Goal: Use online tool/utility: Utilize a website feature to perform a specific function

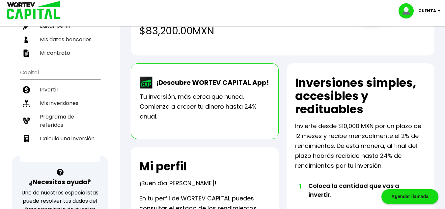
scroll to position [99, 0]
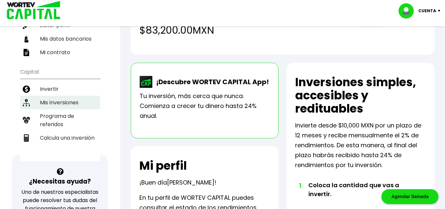
click at [57, 100] on li "Mis inversiones" at bounding box center [60, 103] width 80 height 14
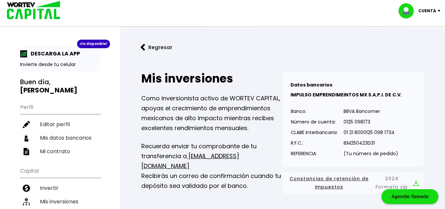
click at [432, 8] on p "Cuenta" at bounding box center [428, 11] width 18 height 10
click at [119, 81] on div "¡Ya disponible! DESCARGA LA APP Invierte desde tu celular Buen día, [PERSON_NAM…" at bounding box center [60, 210] width 120 height 406
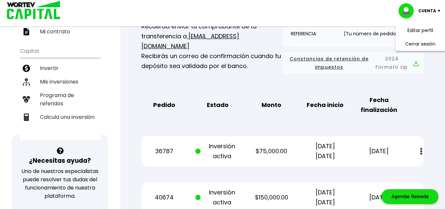
scroll to position [132, 0]
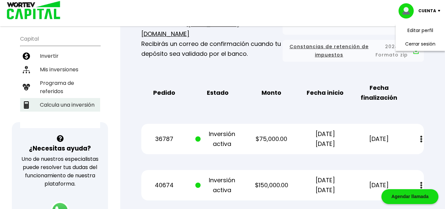
click at [69, 106] on li "Calcula una inversión" at bounding box center [60, 105] width 80 height 14
select select "1"
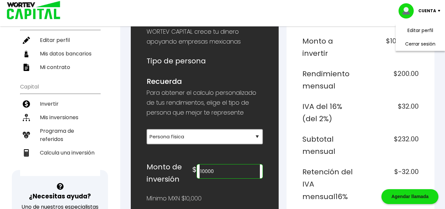
scroll to position [99, 0]
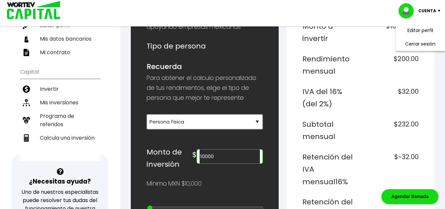
click at [228, 156] on input "10000" at bounding box center [230, 156] width 60 height 14
type input "1"
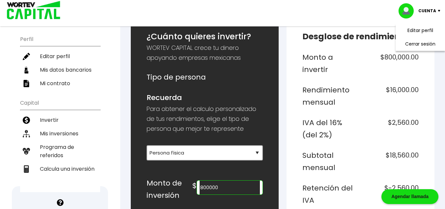
scroll to position [64, 0]
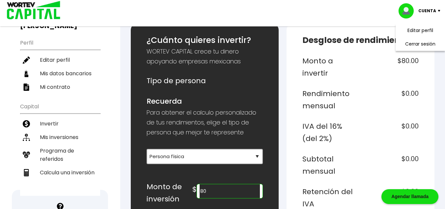
type input "8"
type input "2"
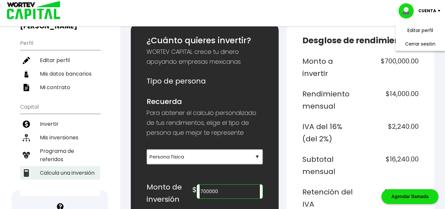
scroll to position [66, 0]
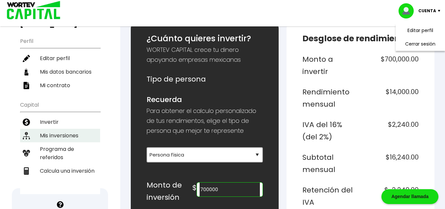
type input "700000"
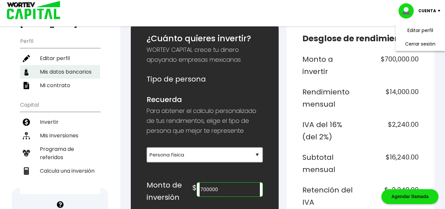
click at [64, 138] on li "Mis inversiones" at bounding box center [60, 136] width 80 height 14
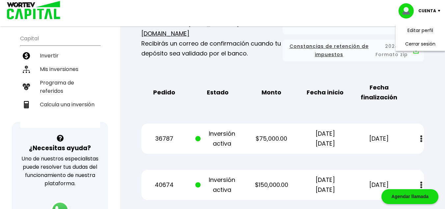
scroll to position [132, 0]
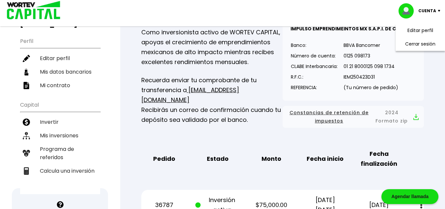
select select "1"
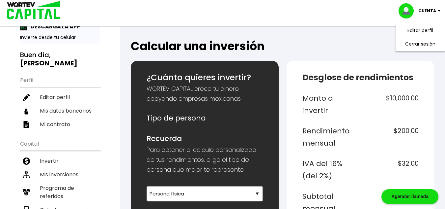
scroll to position [0, 0]
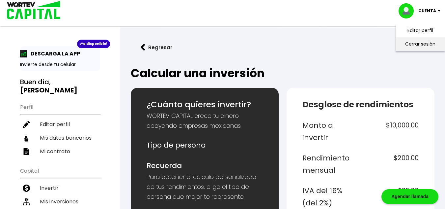
click at [422, 45] on li "Cerrar sesión" at bounding box center [420, 44] width 53 height 14
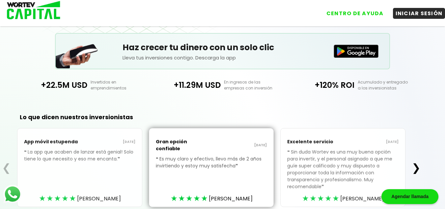
scroll to position [163, 0]
